Goal: Find specific page/section: Find specific page/section

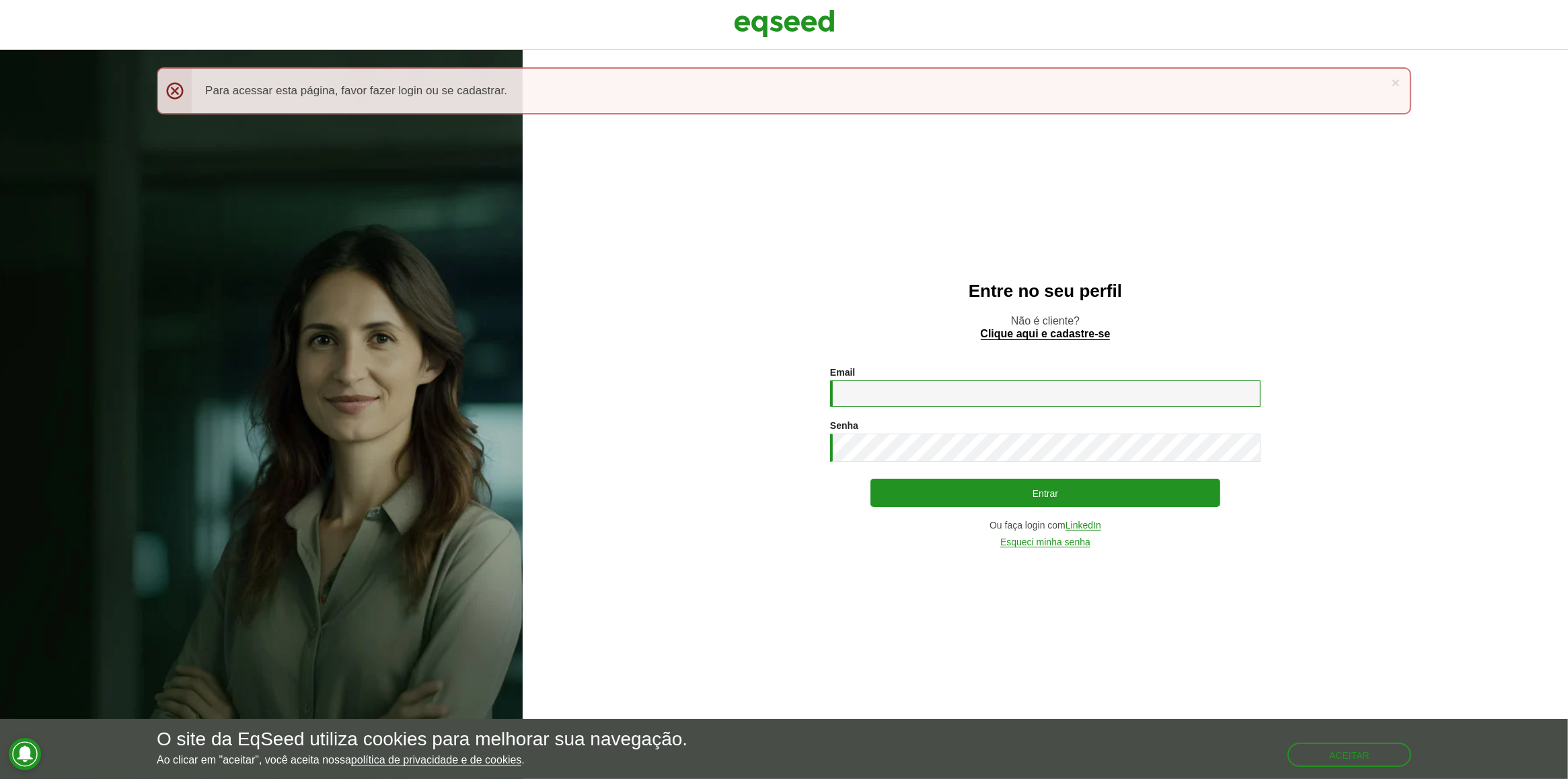
click at [987, 407] on input "Email *" at bounding box center [1046, 393] width 431 height 26
type input "**********"
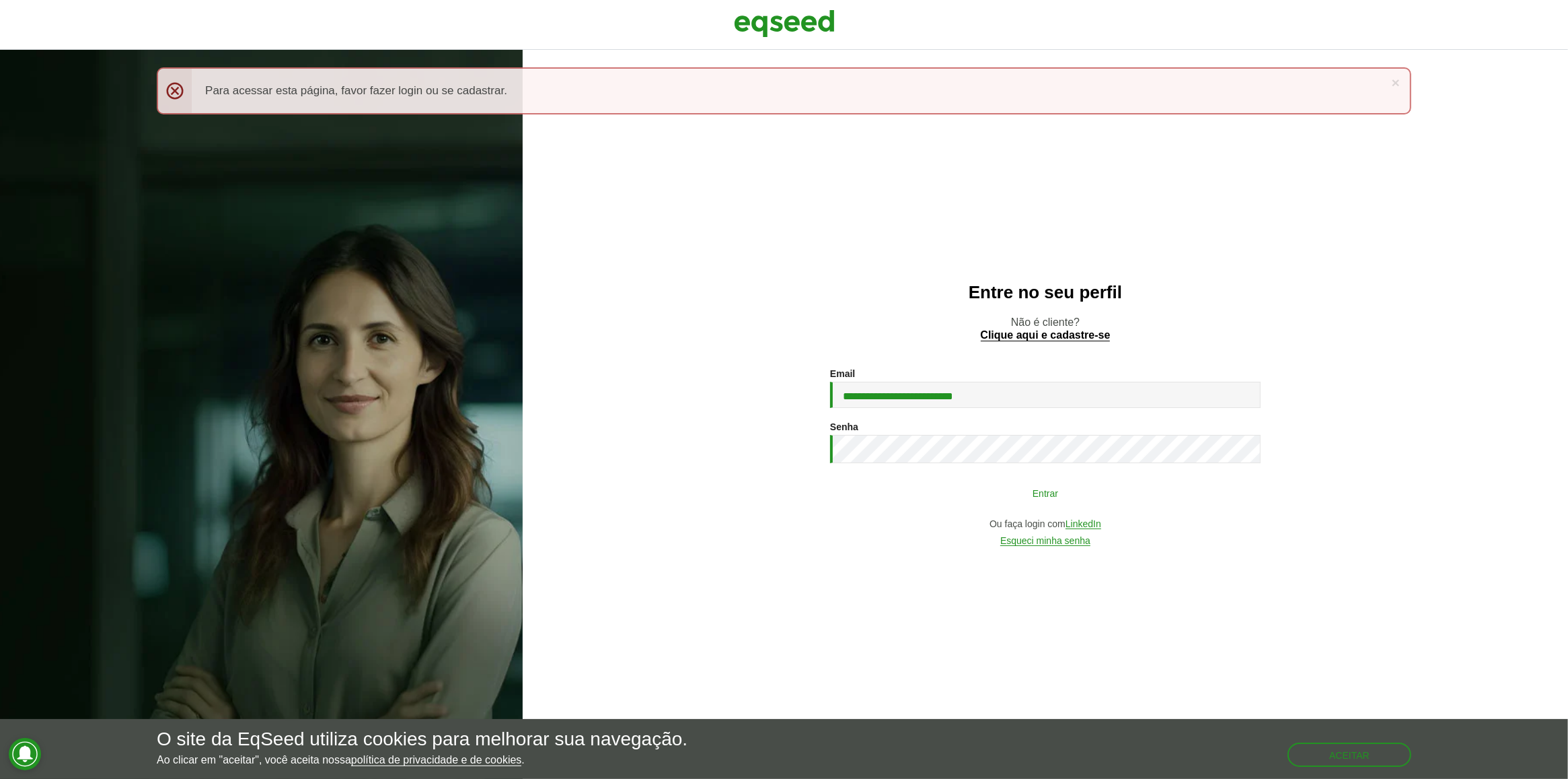
click at [993, 487] on button "Entrar" at bounding box center [1045, 492] width 350 height 25
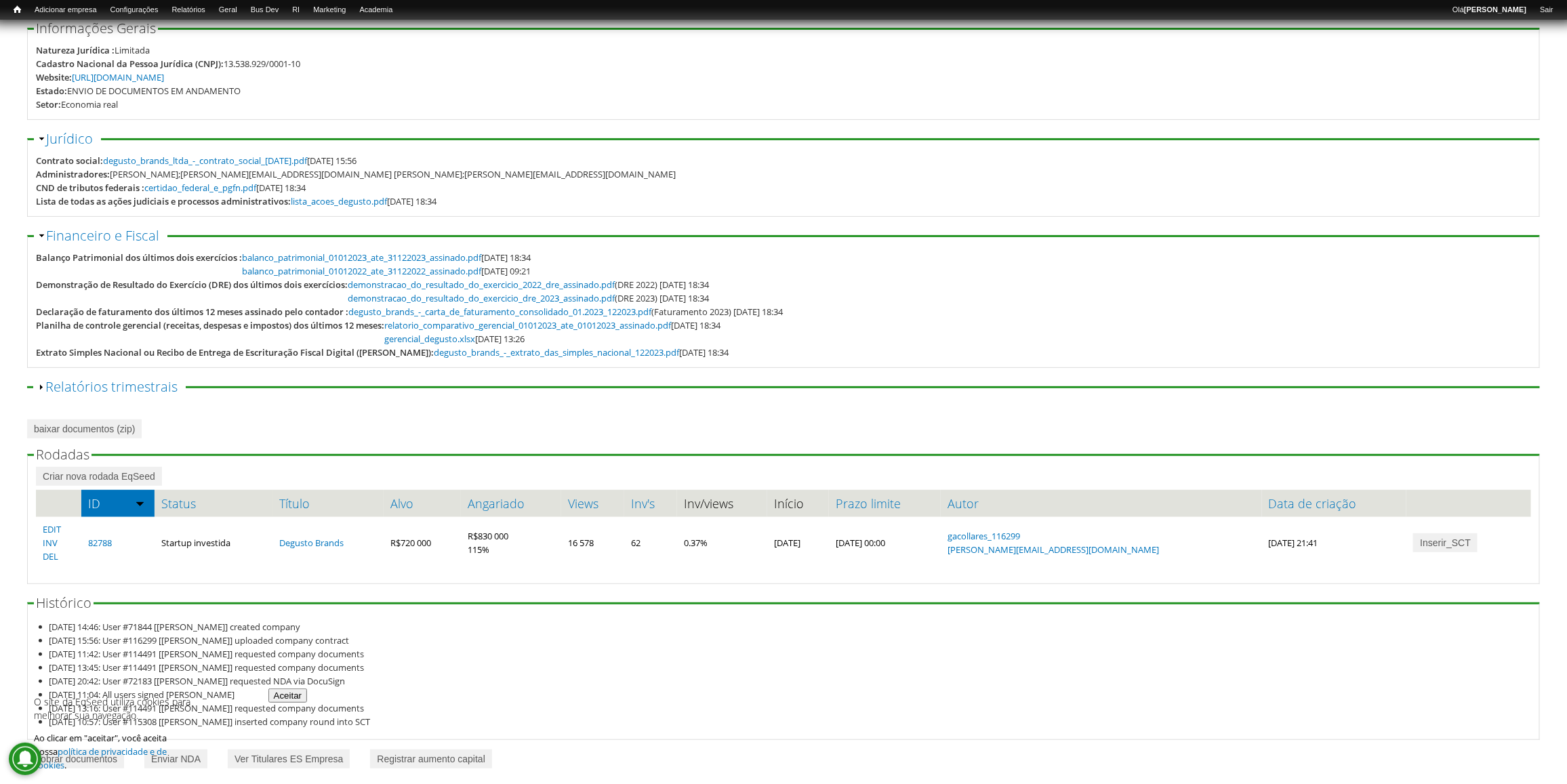
scroll to position [186, 0]
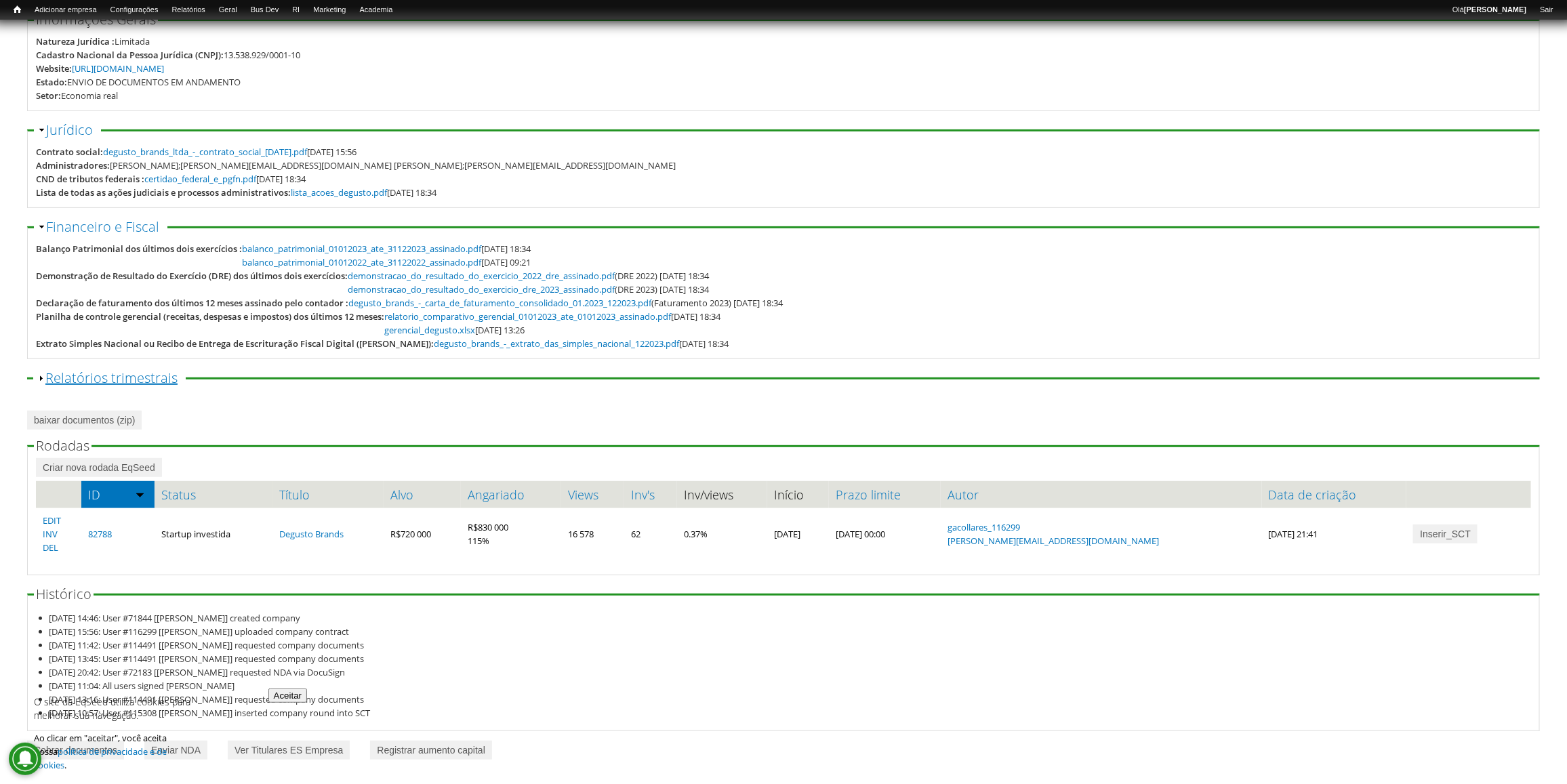
click at [46, 377] on link "Exibir Relatórios trimestrais" at bounding box center [111, 378] width 133 height 19
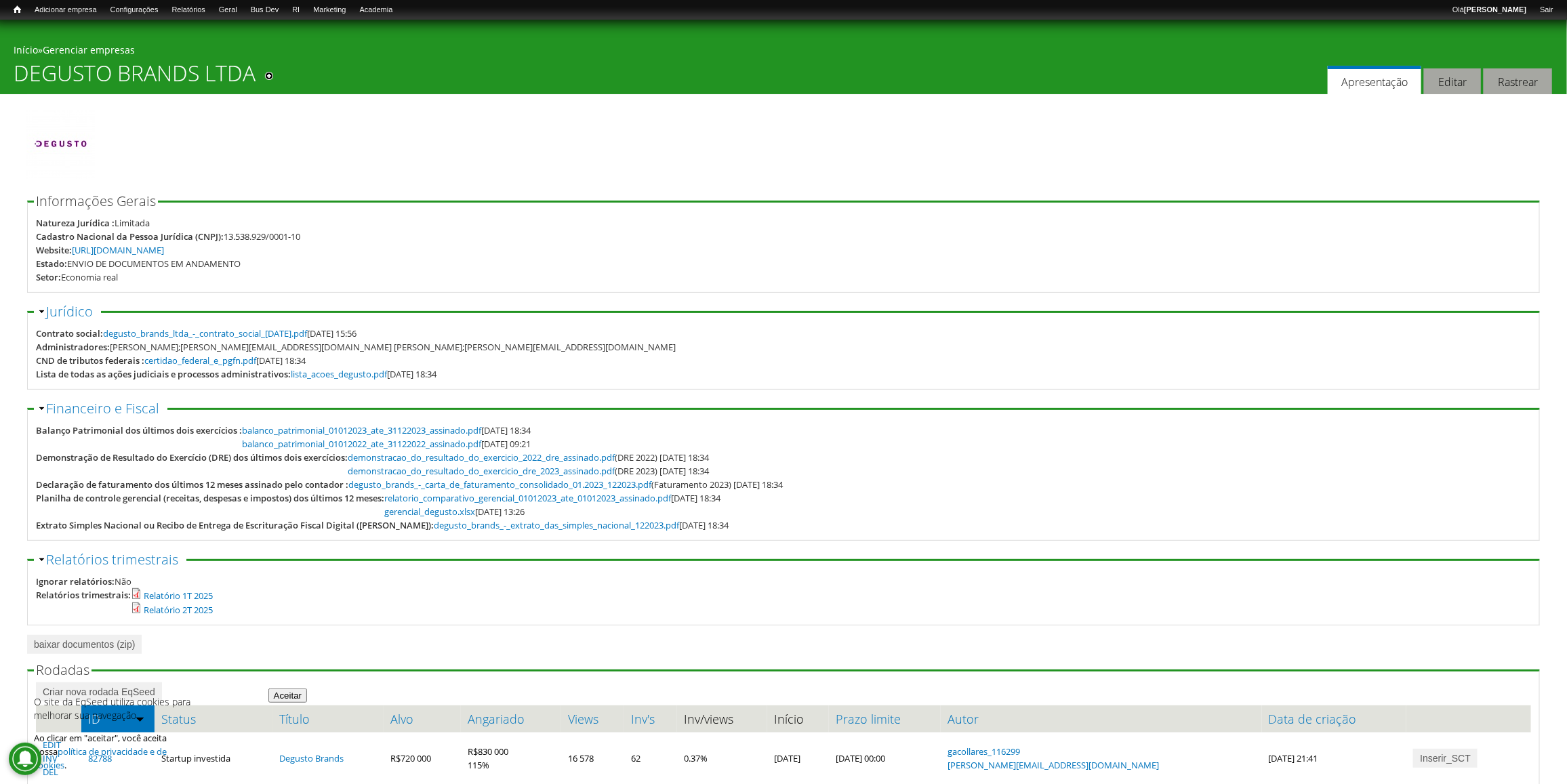
scroll to position [0, 0]
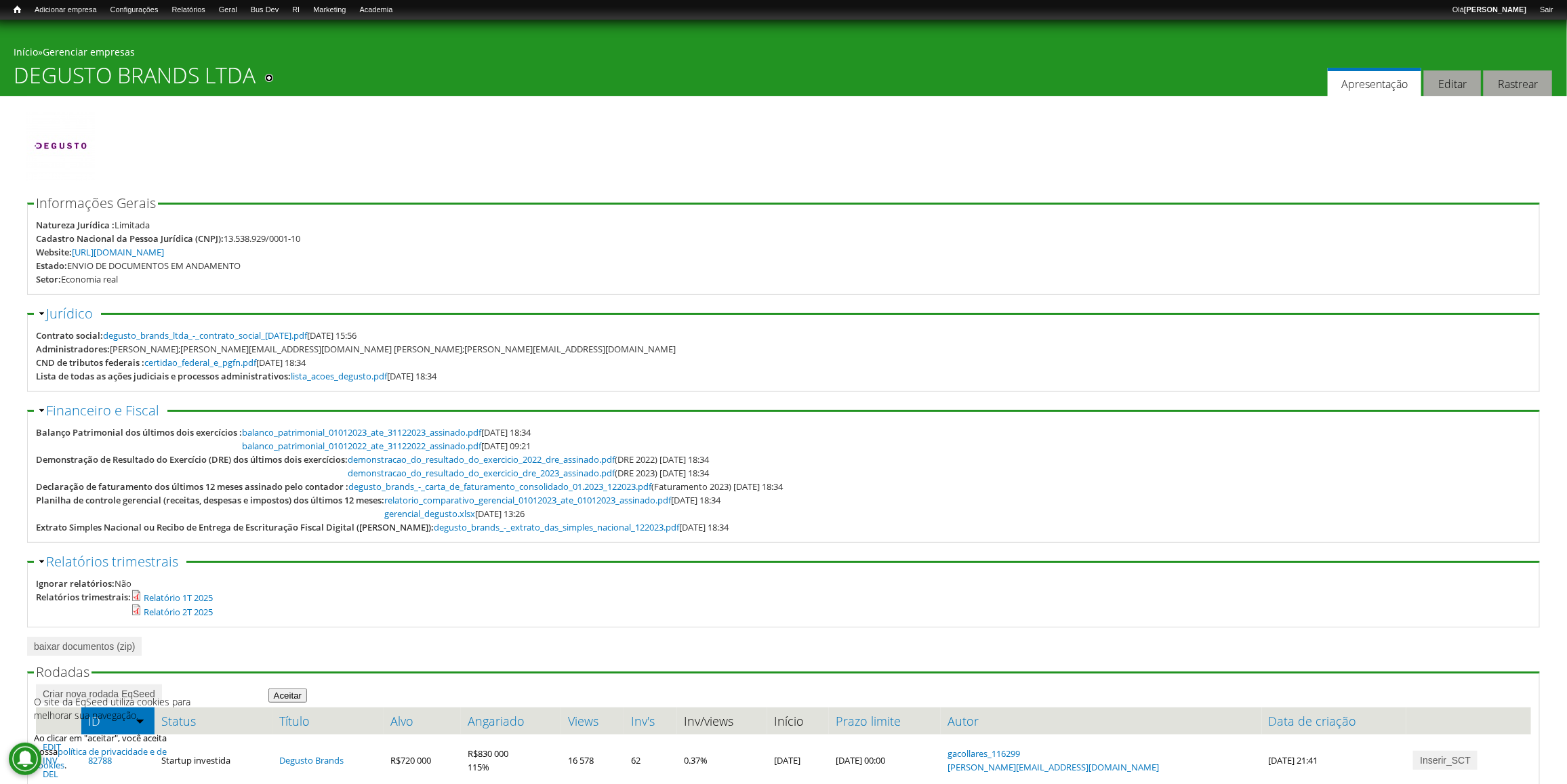
click at [102, 55] on link "Gerenciar empresas" at bounding box center [88, 51] width 92 height 13
click at [287, 20] on link "Rodadas" at bounding box center [297, 26] width 108 height 15
